Goal: Register for event/course

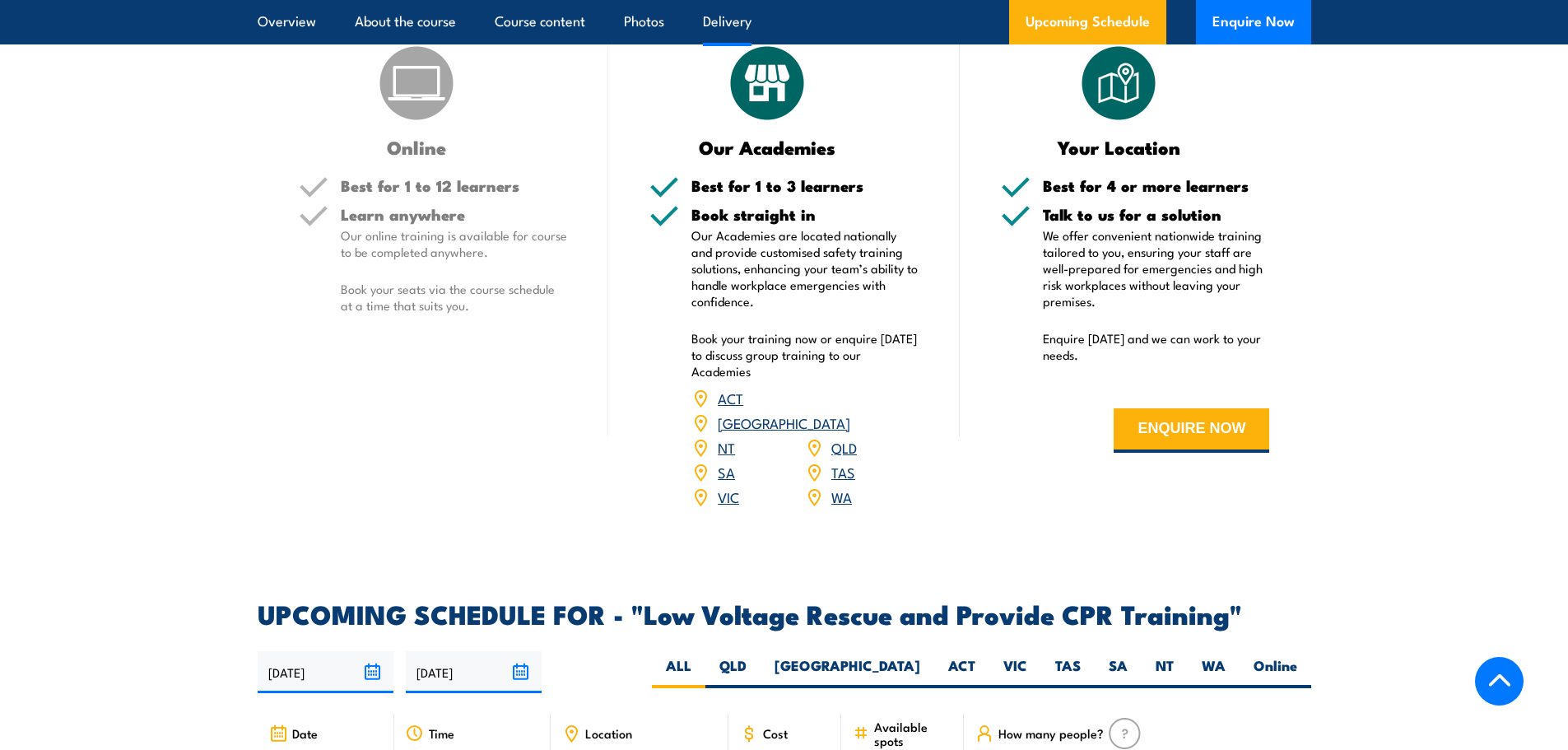
scroll to position [2551, 0]
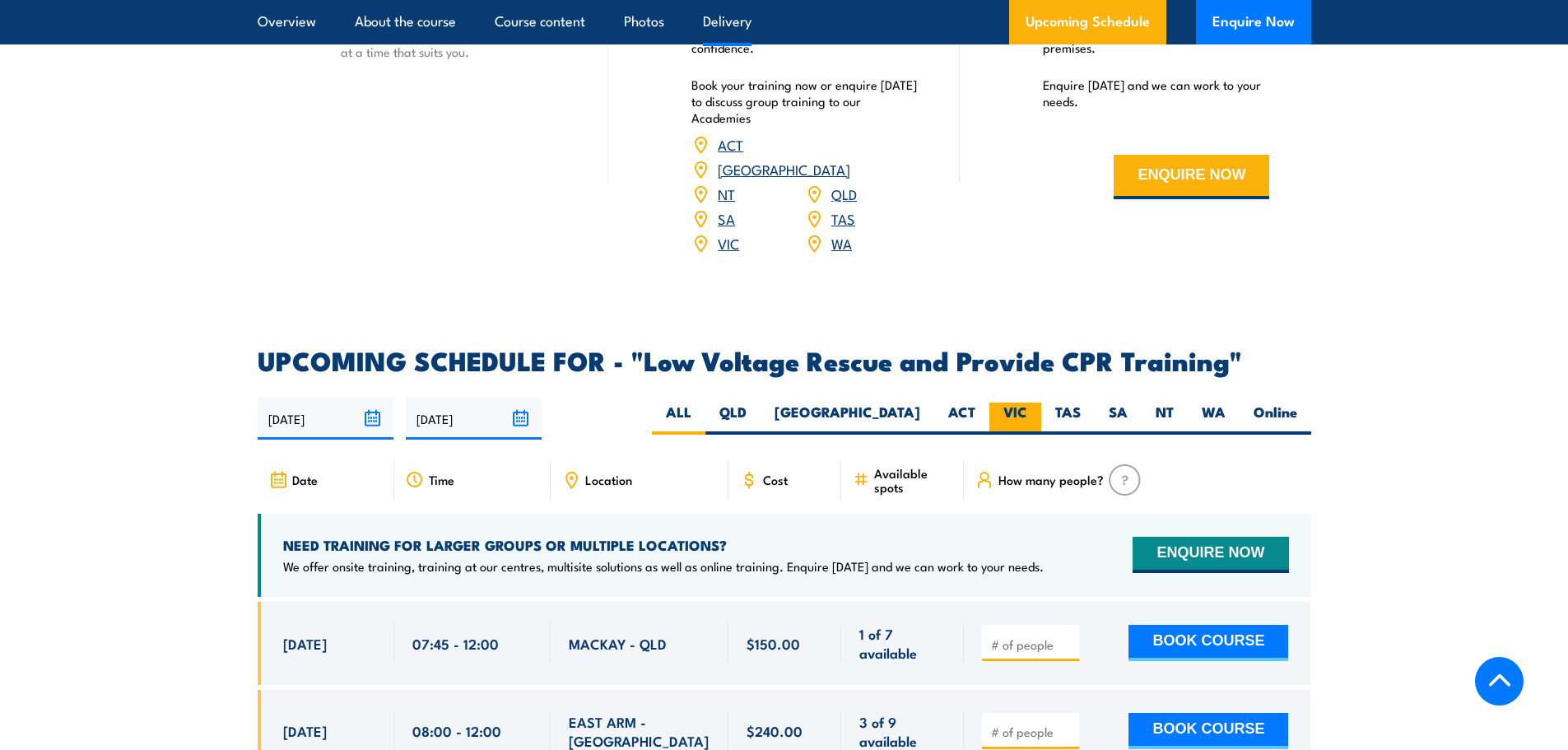
click at [1014, 402] on label "VIC" at bounding box center [1015, 418] width 52 height 32
click at [1028, 402] on input "VIC" at bounding box center [1033, 407] width 10 height 10
radio input "true"
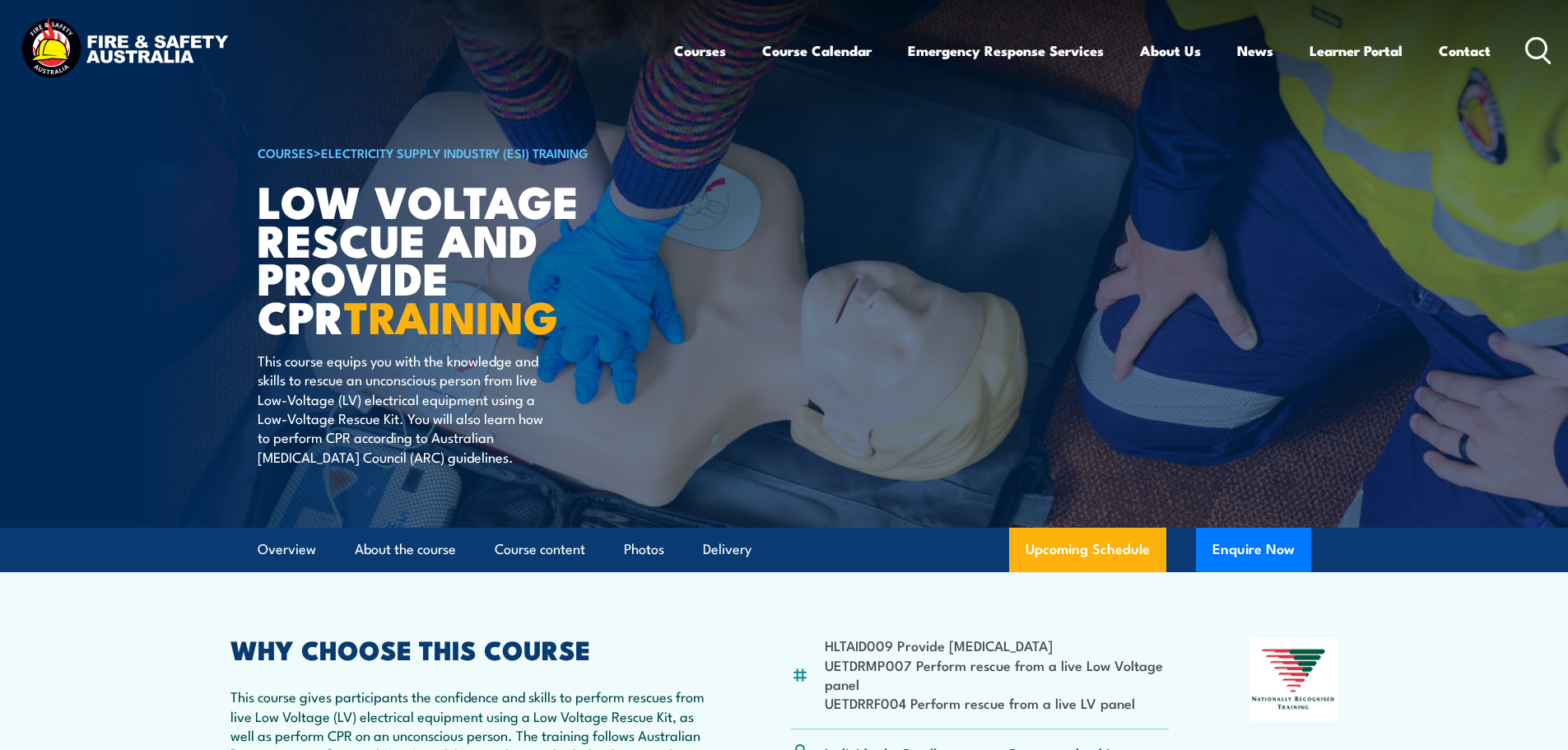
click at [1549, 41] on icon at bounding box center [1539, 51] width 26 height 27
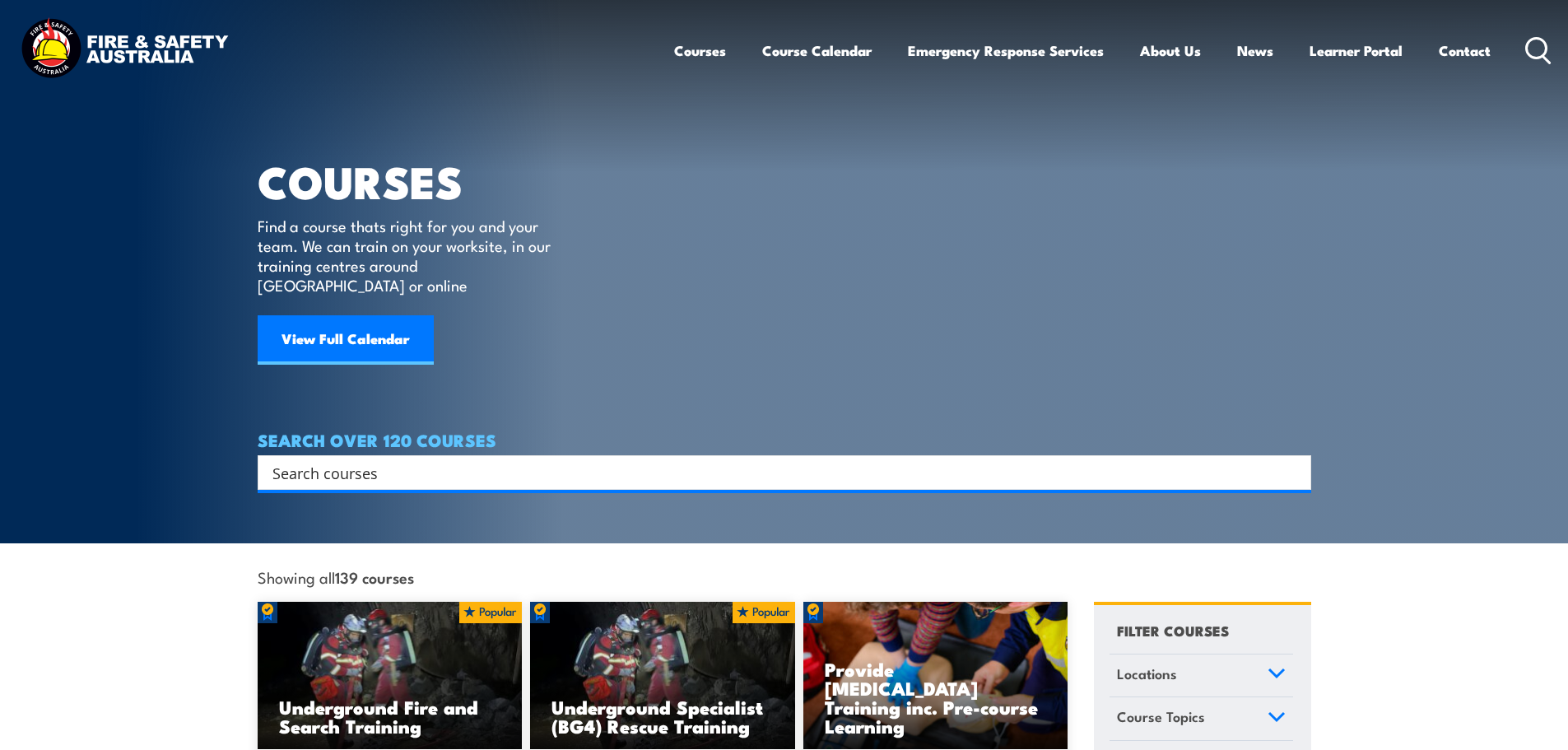
click at [309, 462] on input "Search input" at bounding box center [774, 472] width 1003 height 24
type input "low voltage"
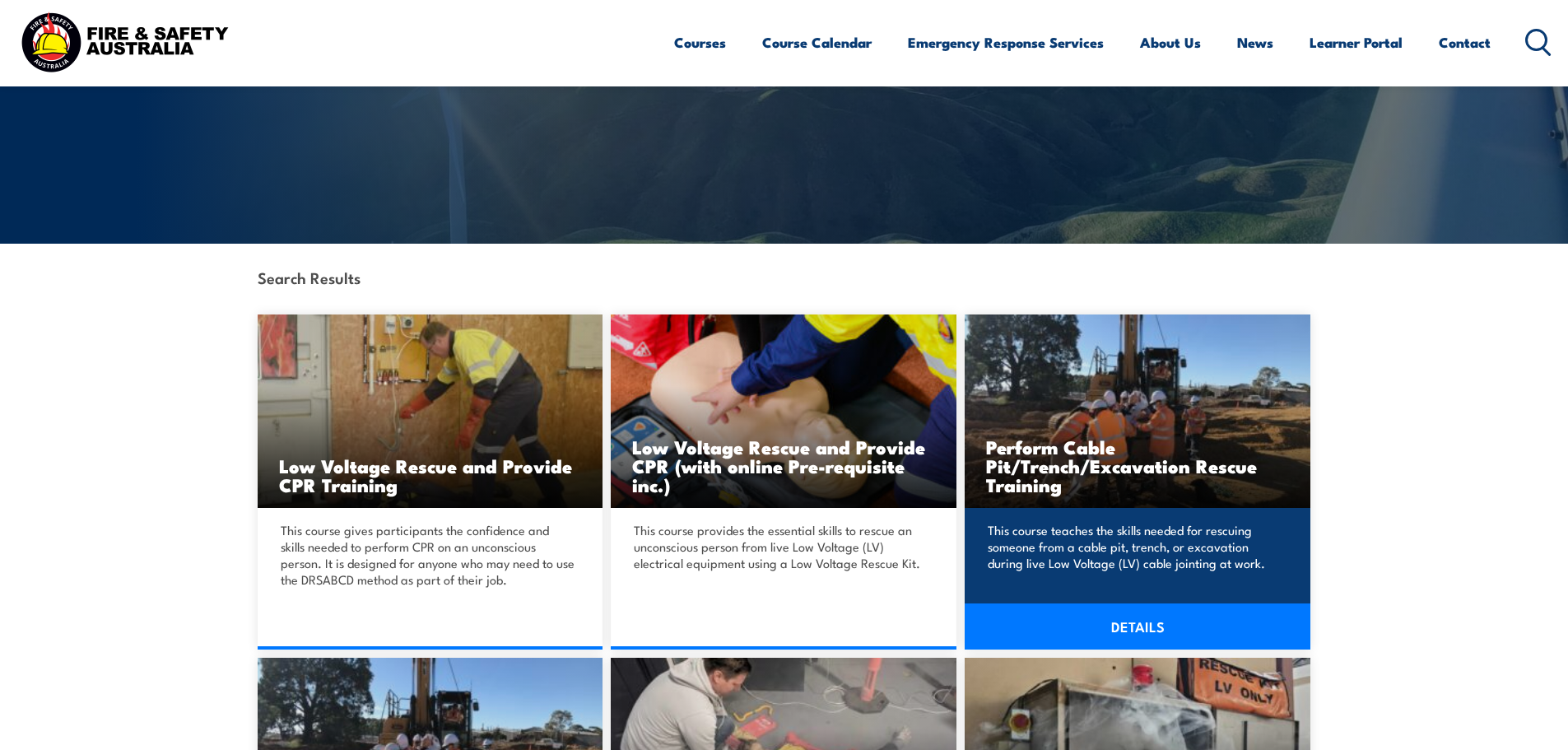
scroll to position [247, 0]
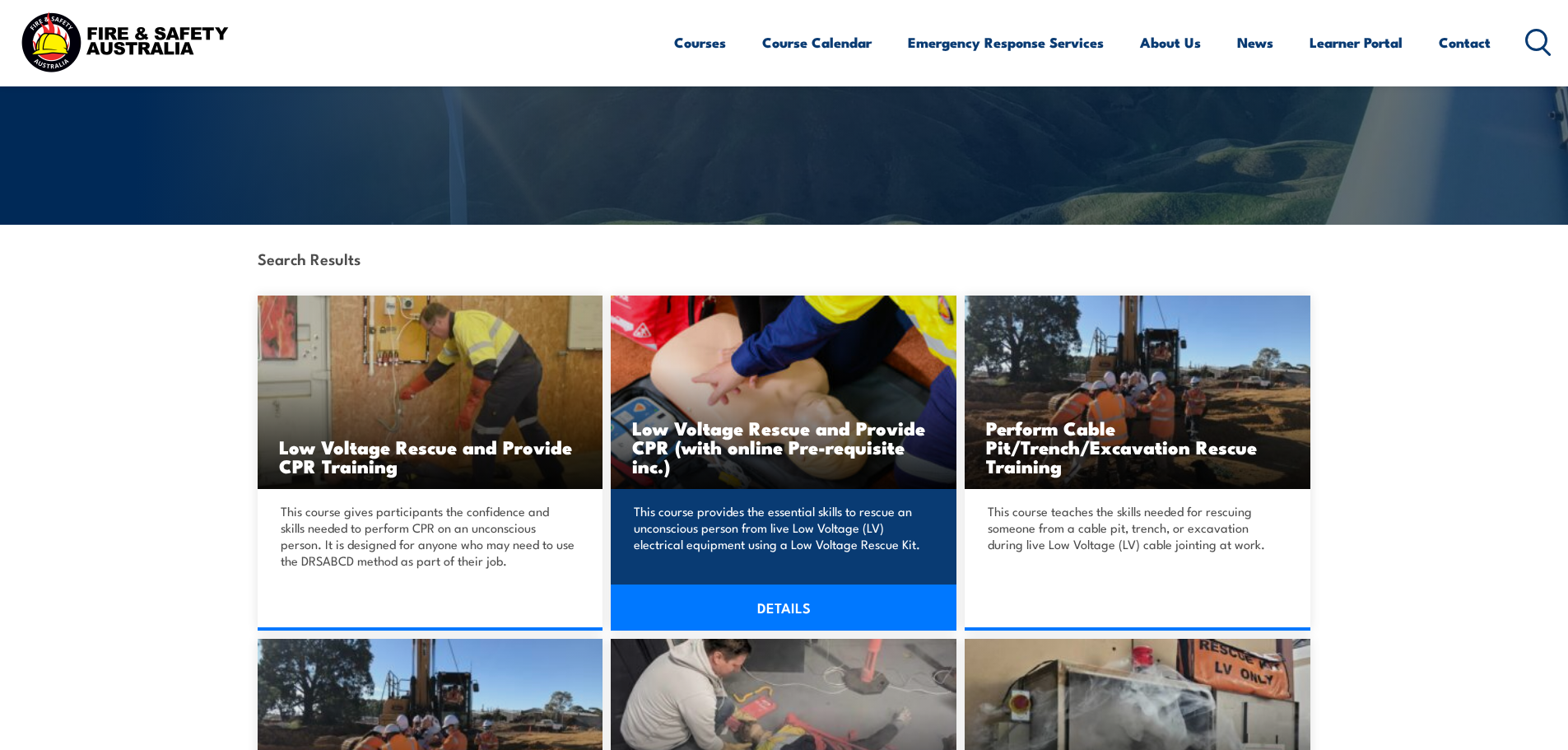
click at [792, 622] on link "DETAILS" at bounding box center [783, 607] width 346 height 46
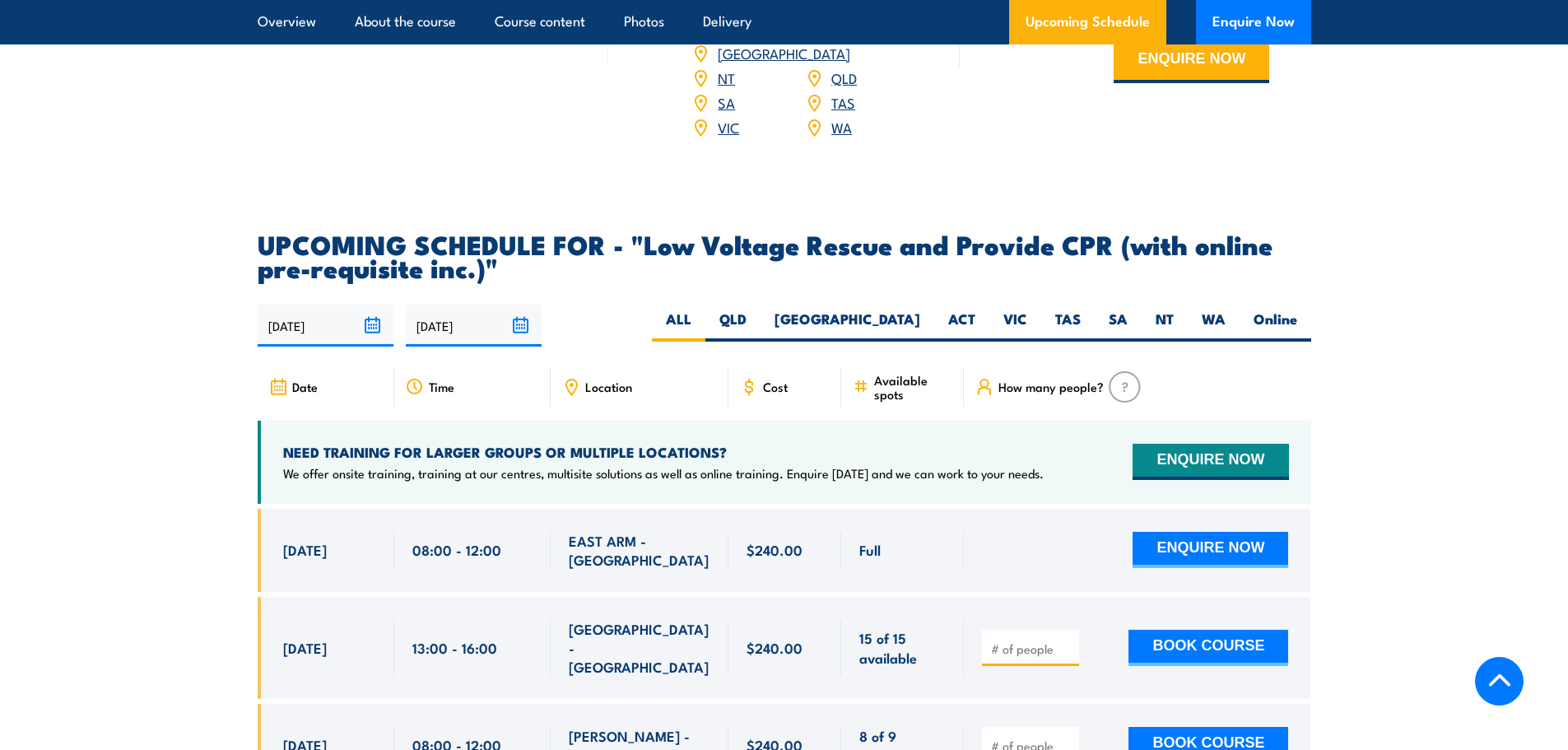
scroll to position [2633, 0]
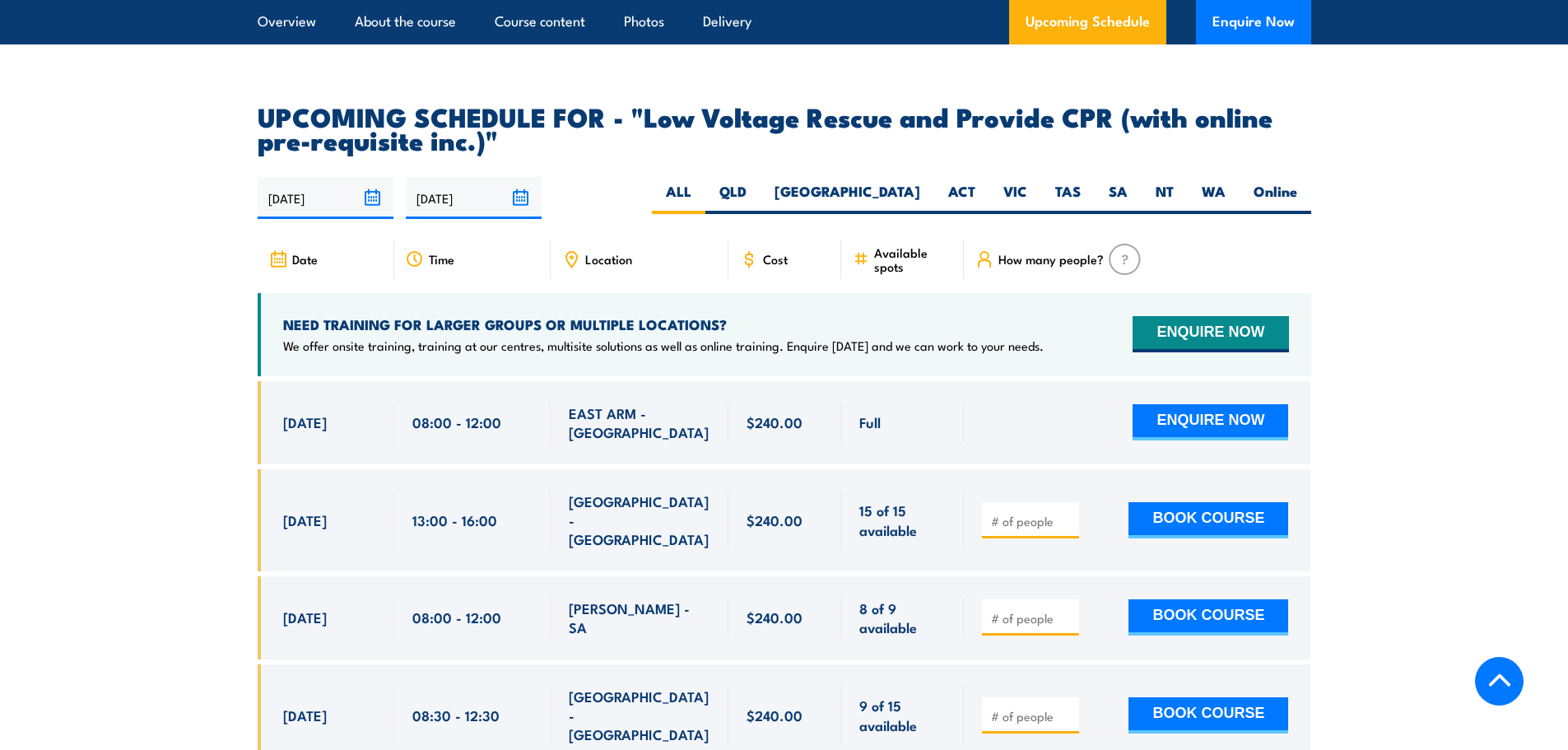
drag, startPoint x: 1001, startPoint y: 161, endPoint x: 1054, endPoint y: 278, distance: 128.4
click at [1001, 182] on label "VIC" at bounding box center [1015, 198] width 52 height 32
click at [1028, 182] on input "VIC" at bounding box center [1033, 187] width 10 height 10
radio input "true"
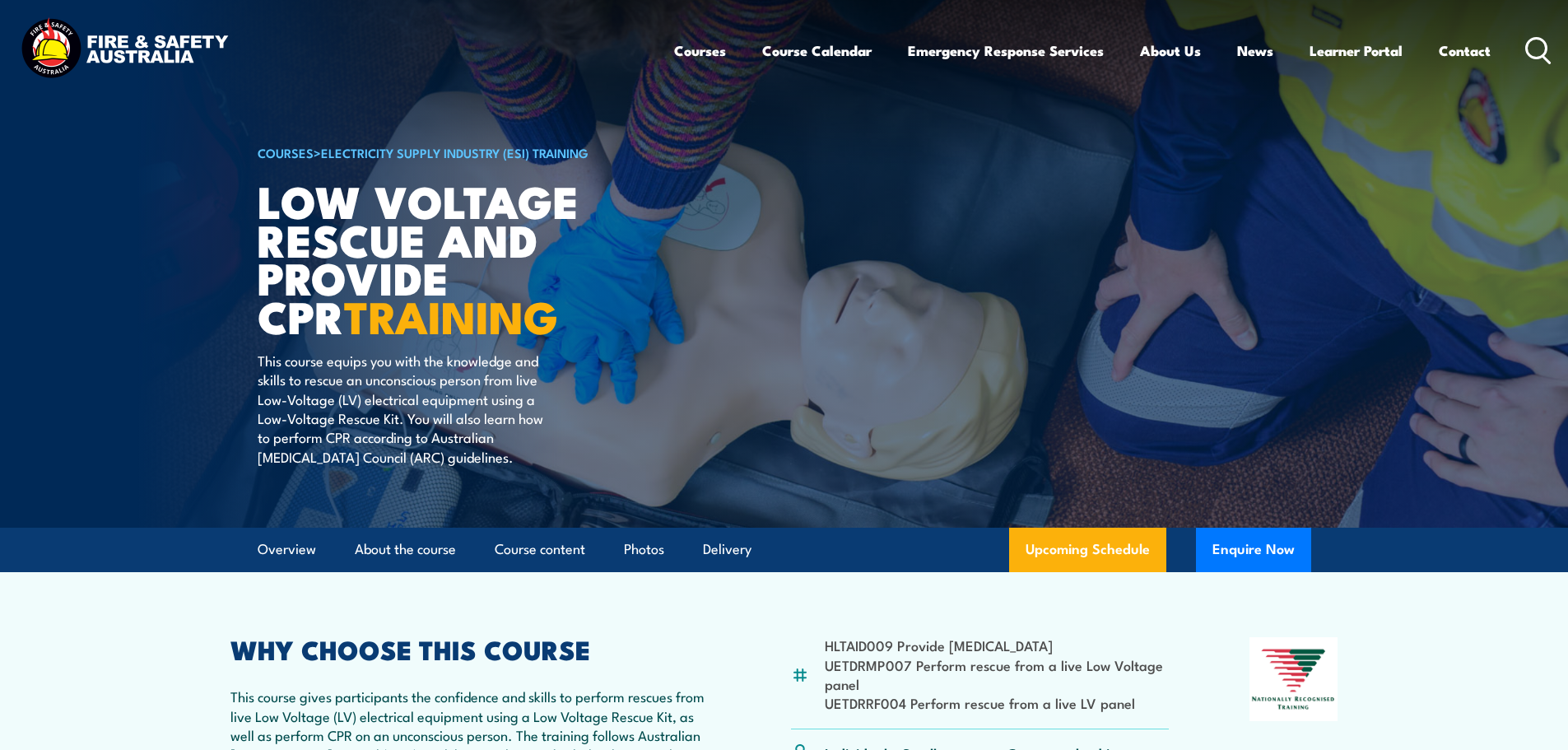
click at [1541, 57] on circle at bounding box center [1536, 47] width 20 height 20
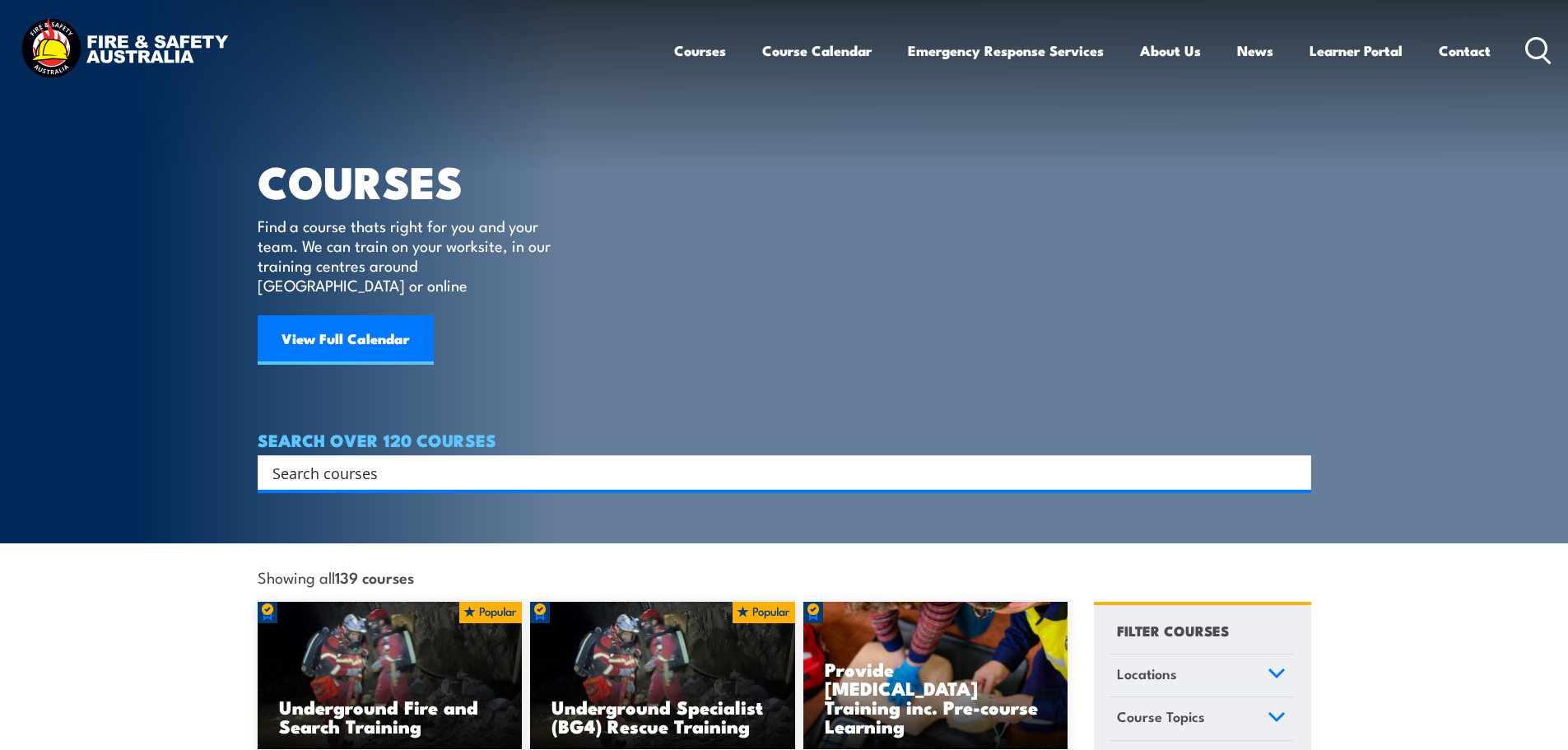
click at [454, 460] on input "Search input" at bounding box center [774, 472] width 1003 height 24
type input "low voltage"
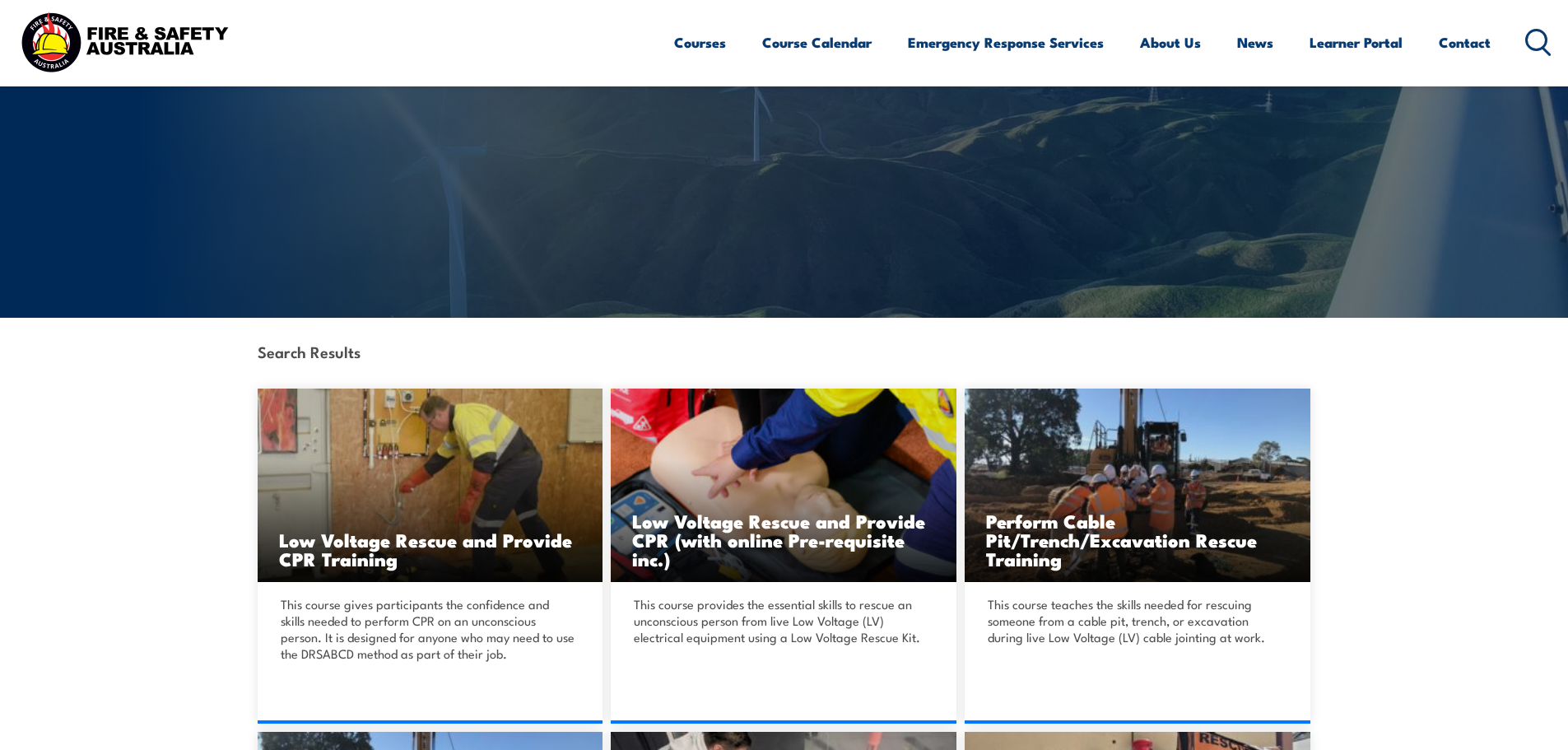
scroll to position [247, 0]
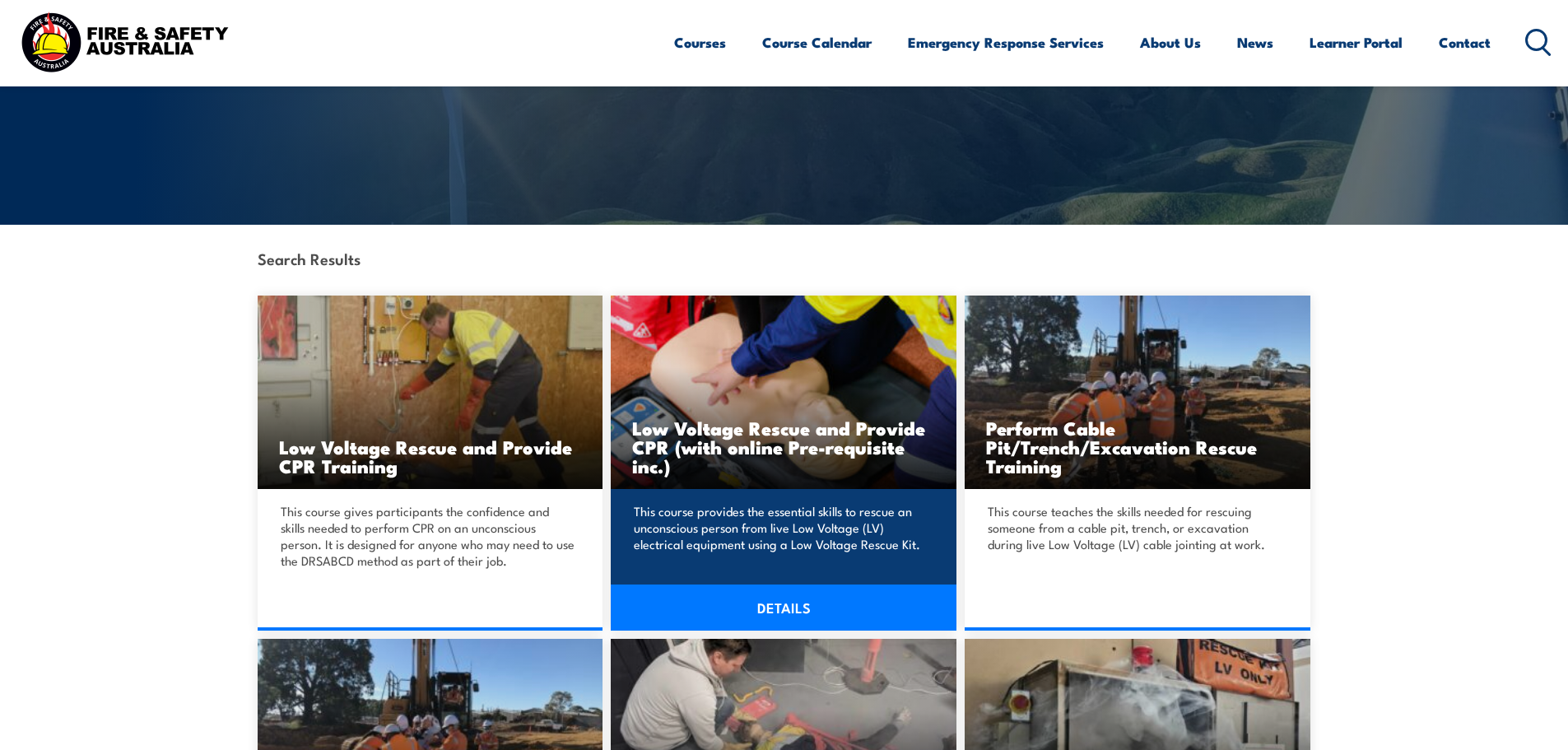
drag, startPoint x: 764, startPoint y: 607, endPoint x: 803, endPoint y: 575, distance: 50.4
click at [764, 607] on link "DETAILS" at bounding box center [783, 607] width 346 height 46
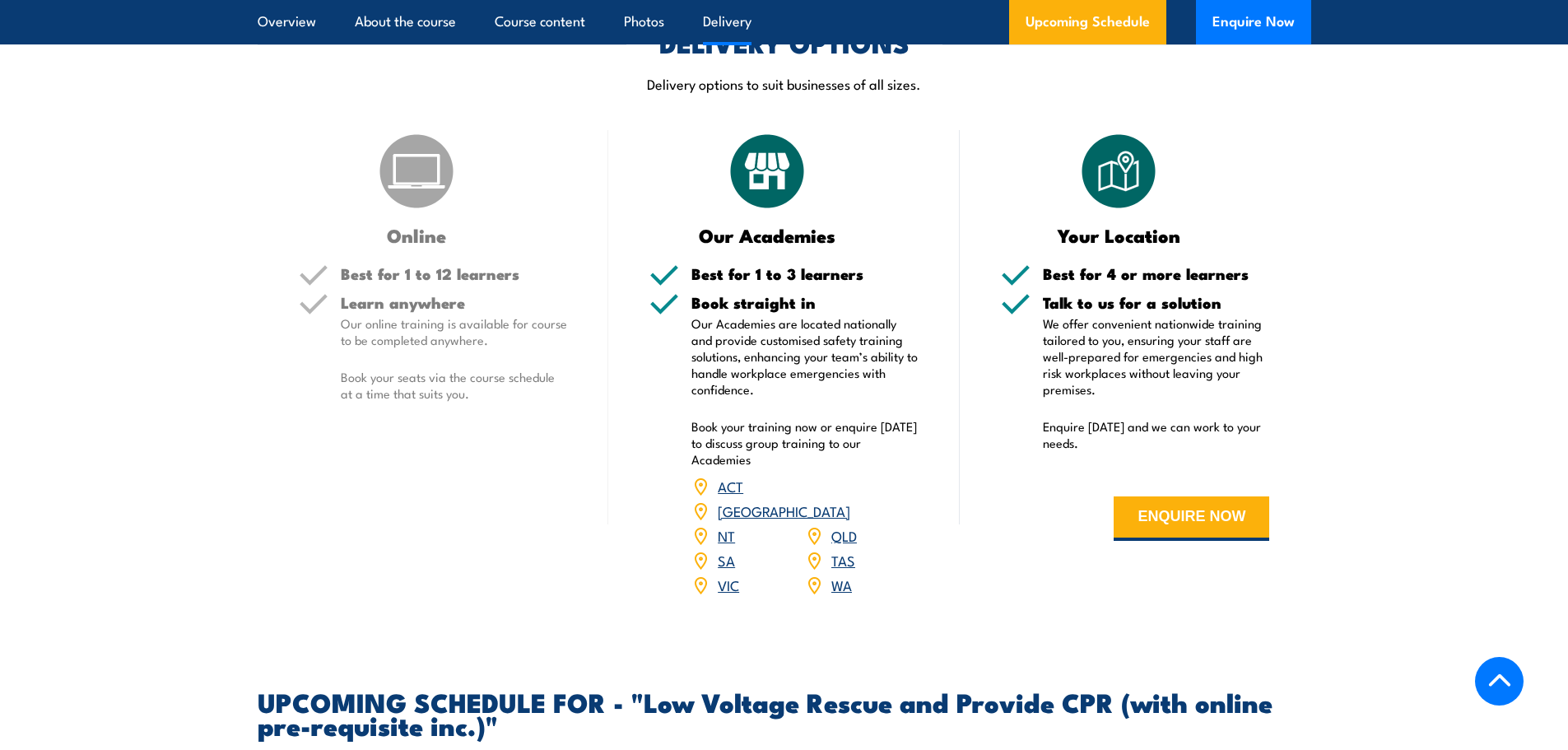
scroll to position [2304, 0]
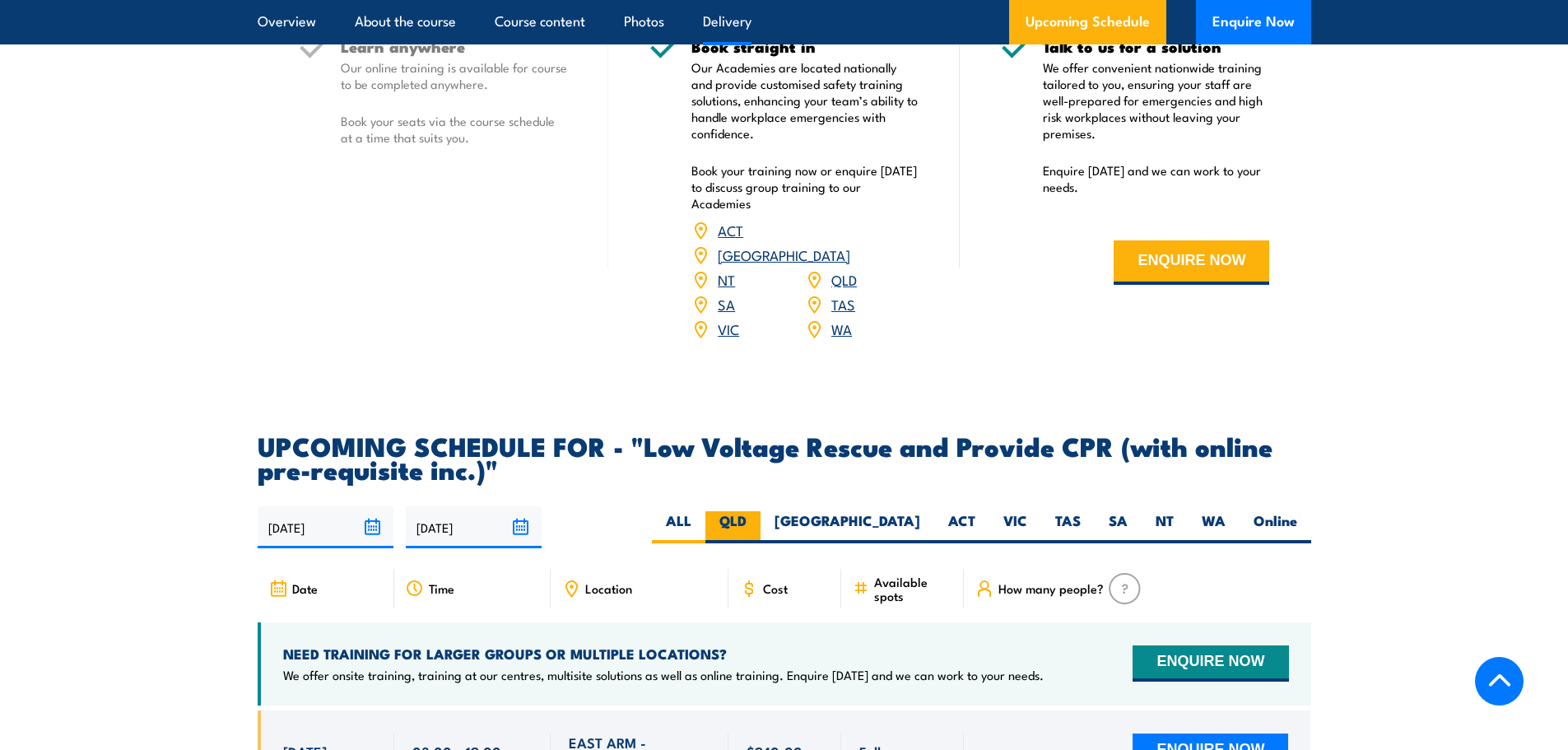
click at [761, 511] on label "QLD" at bounding box center [732, 527] width 55 height 32
click at [758, 511] on input "QLD" at bounding box center [751, 516] width 10 height 10
radio input "true"
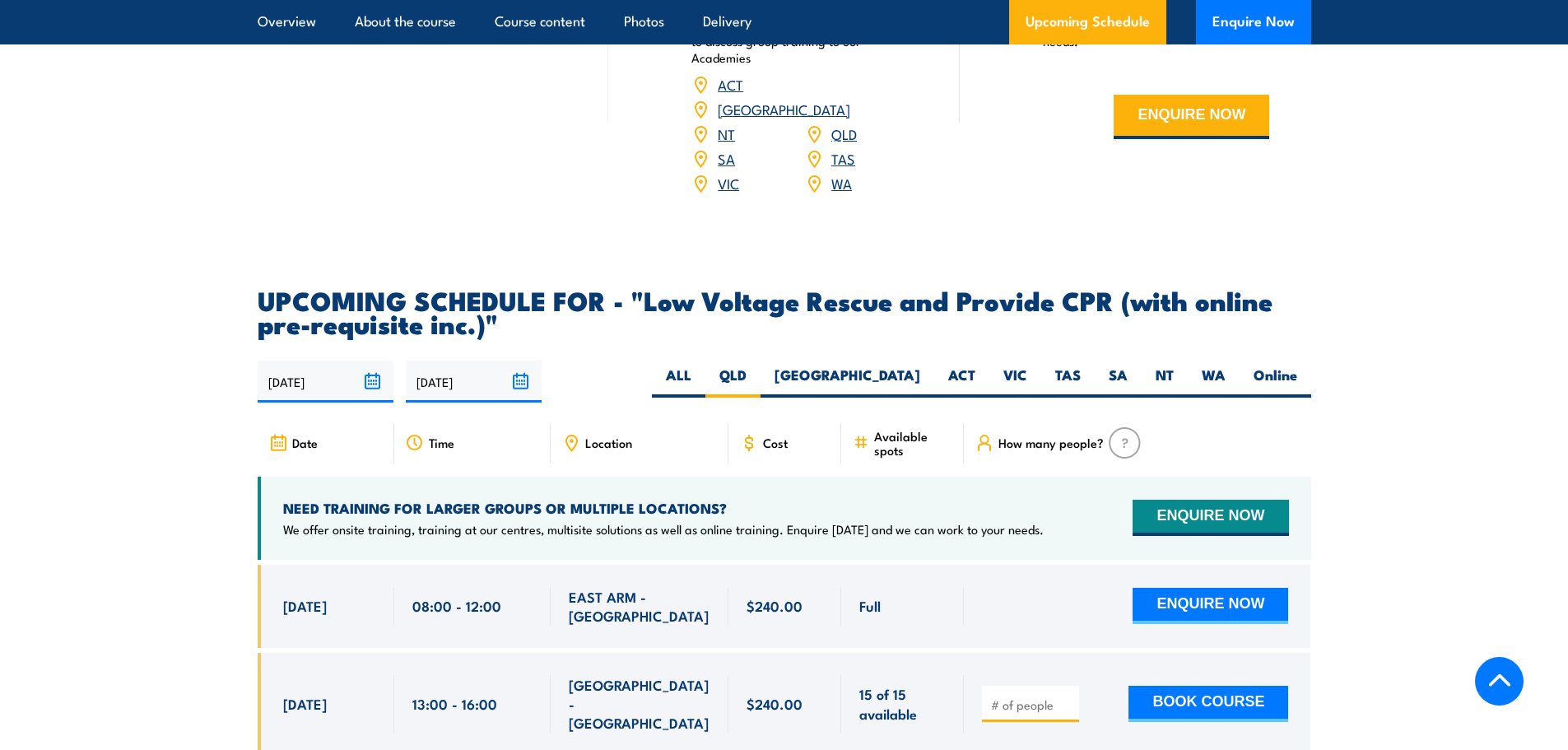
scroll to position [2716, 0]
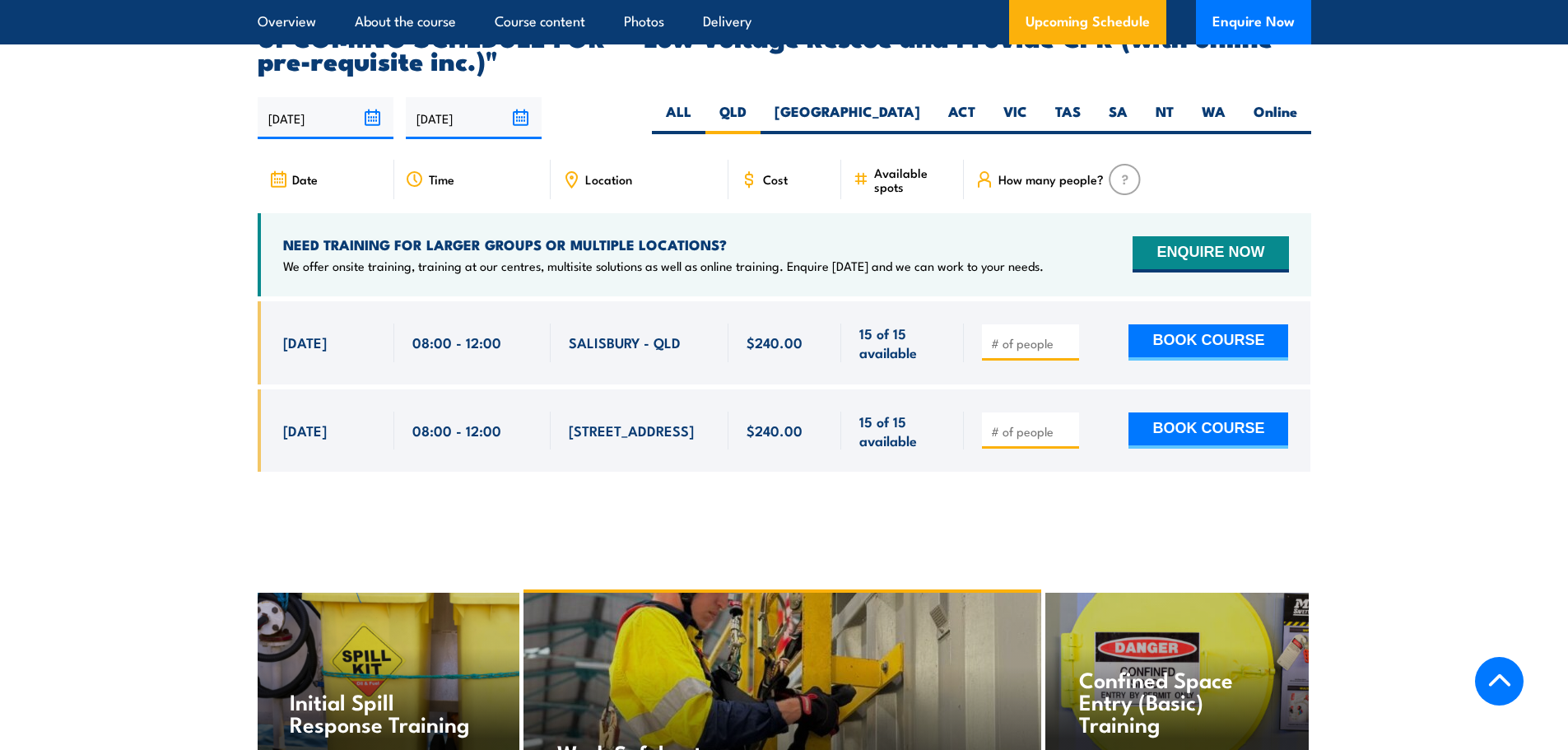
drag, startPoint x: 283, startPoint y: 317, endPoint x: 917, endPoint y: 336, distance: 634.3
click at [917, 336] on div "[DATE] 08:00 - 08:00" at bounding box center [785, 342] width 1054 height 83
copy div "[DATE] 08:00 - 12:00 [GEOGRAPHIC_DATA] - QLD 15 of 15 available $240.00 $240.00…"
